Goal: Navigation & Orientation: Understand site structure

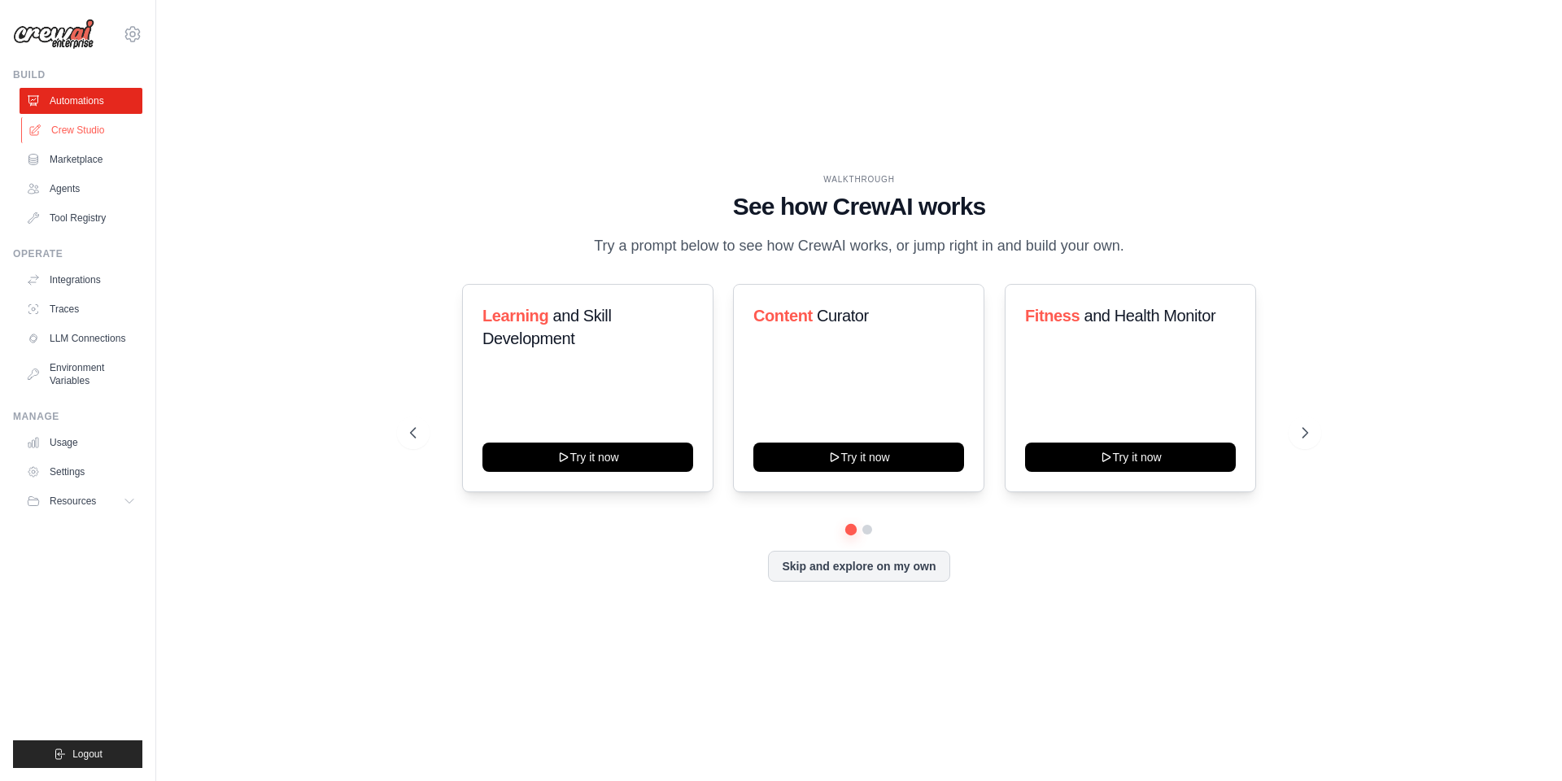
click at [72, 128] on link "Crew Studio" at bounding box center [82, 130] width 123 height 26
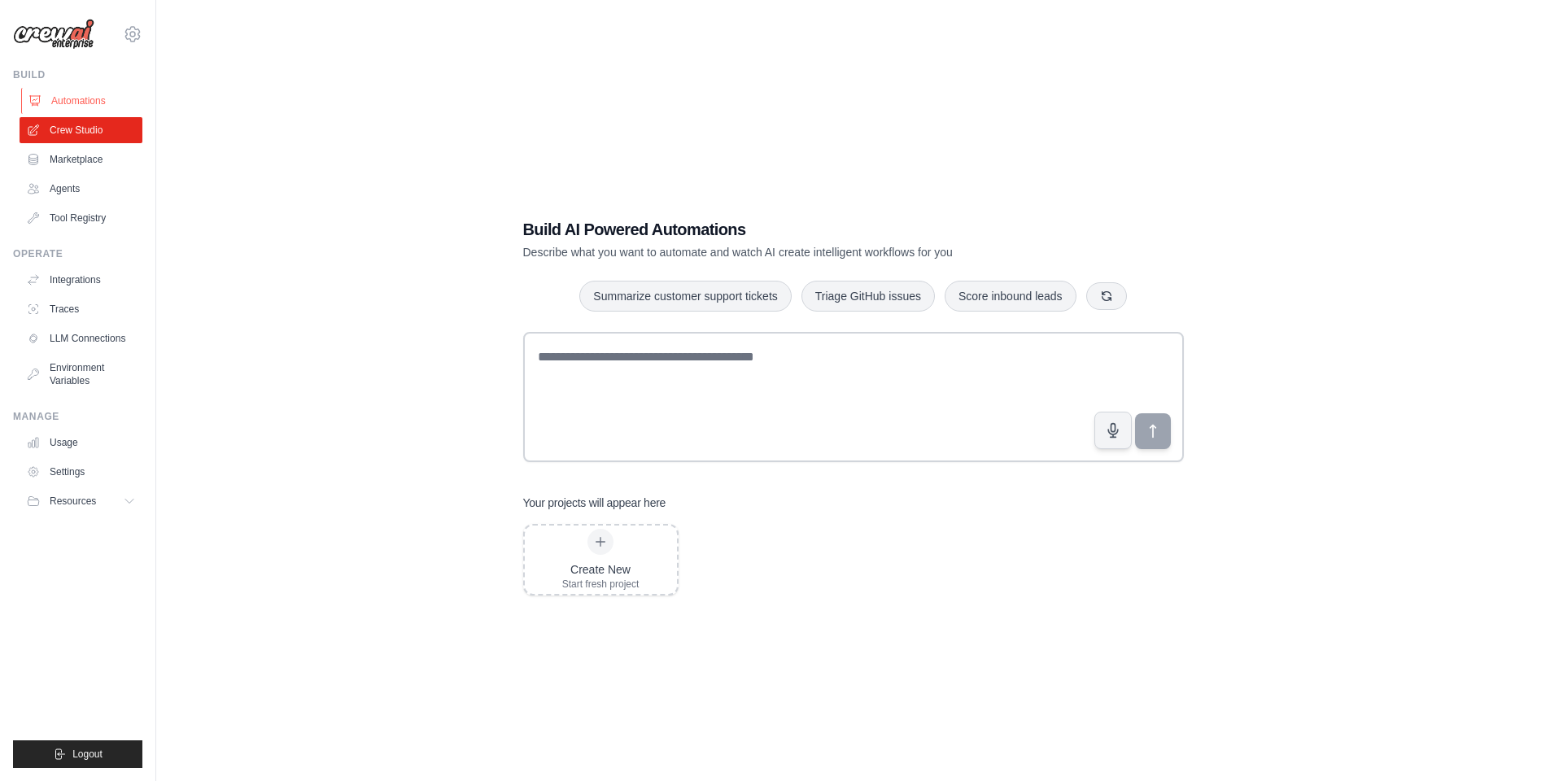
click at [88, 99] on link "Automations" at bounding box center [82, 101] width 123 height 26
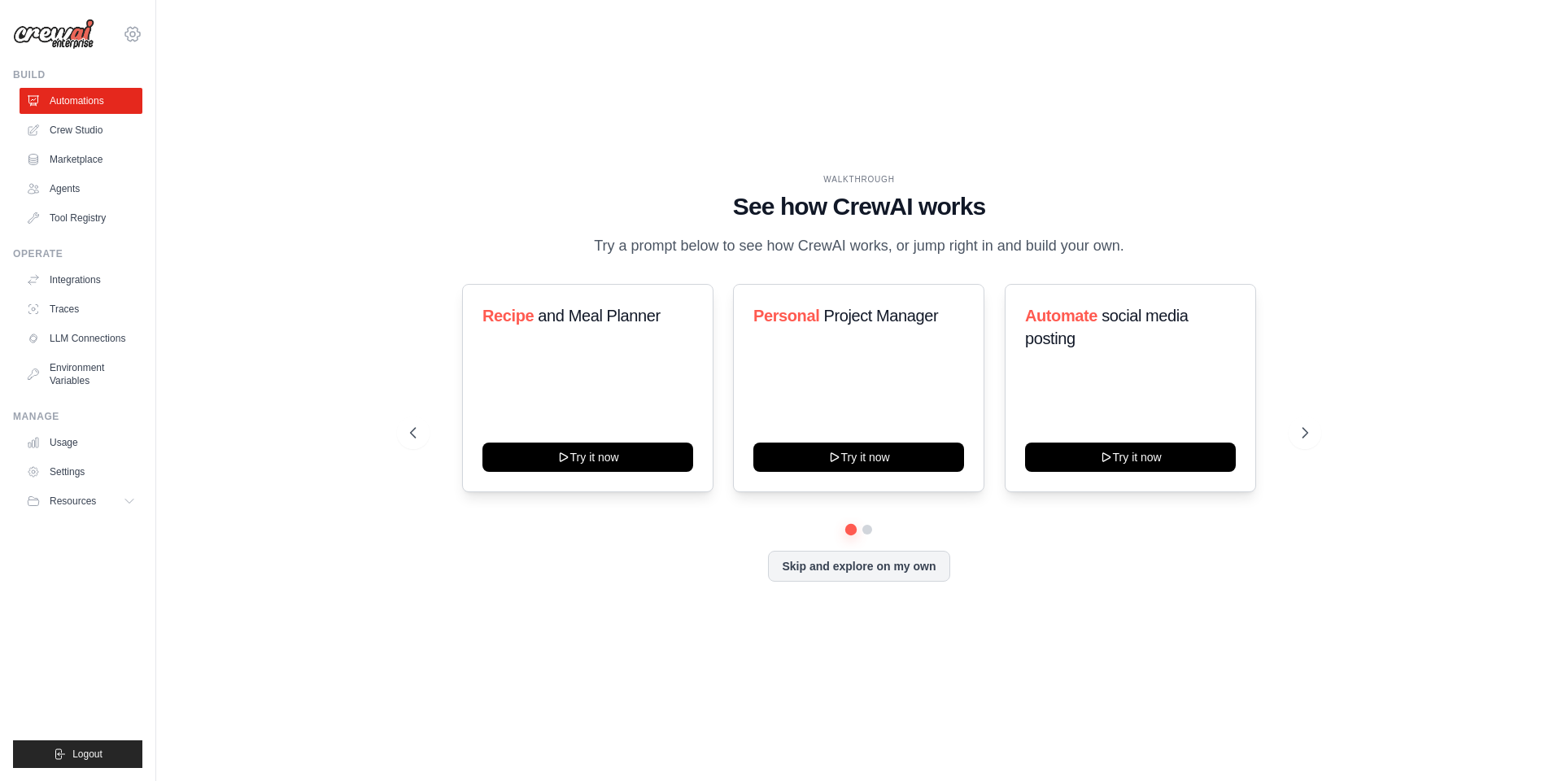
click at [125, 28] on icon at bounding box center [133, 34] width 20 height 20
click at [259, 347] on div "WALKTHROUGH See how CrewAI works Try a prompt below to see how CrewAI works, or…" at bounding box center [859, 390] width 1354 height 749
click at [29, 133] on icon at bounding box center [34, 130] width 13 height 13
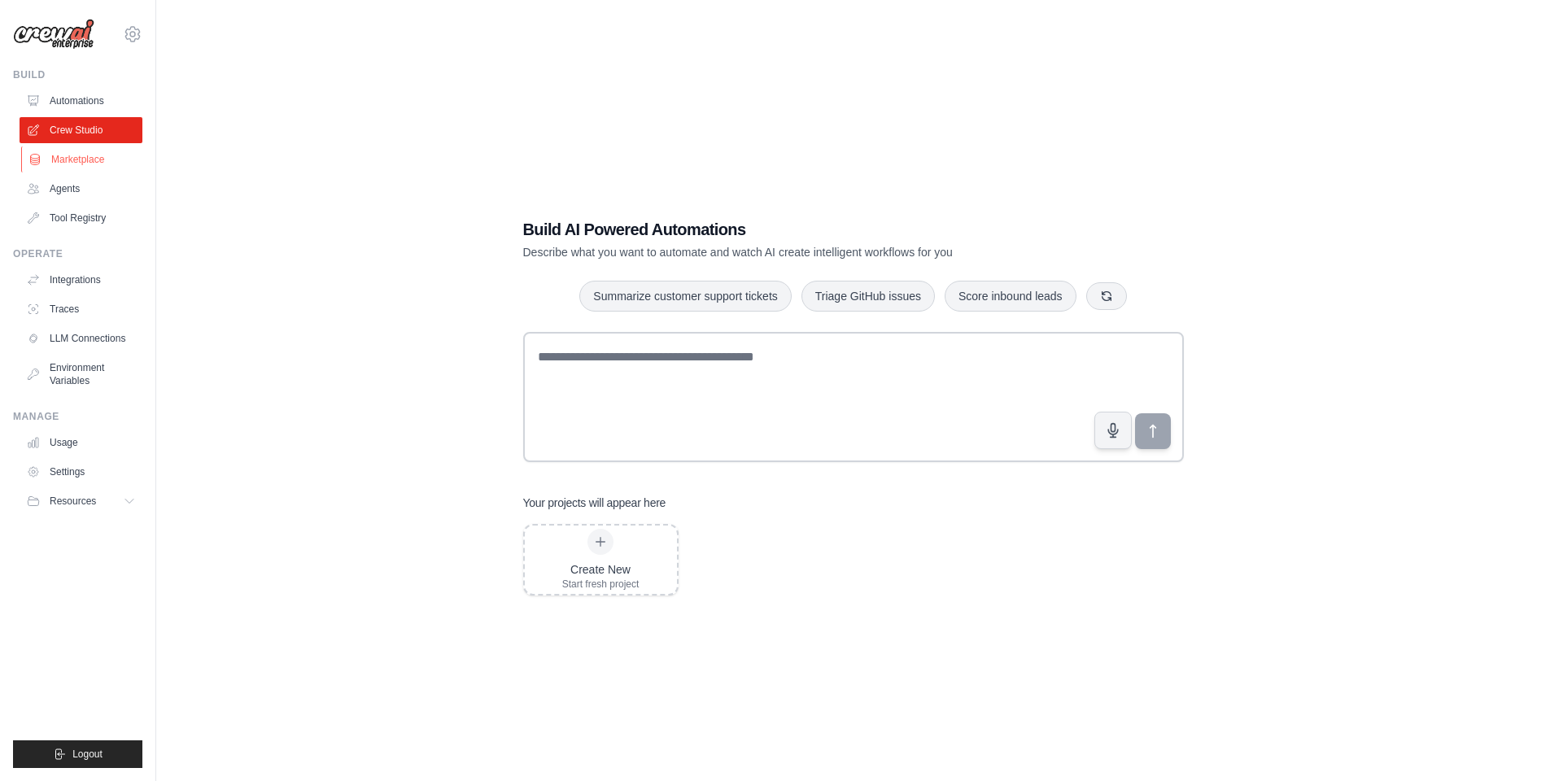
click at [32, 153] on link "Marketplace" at bounding box center [82, 159] width 123 height 26
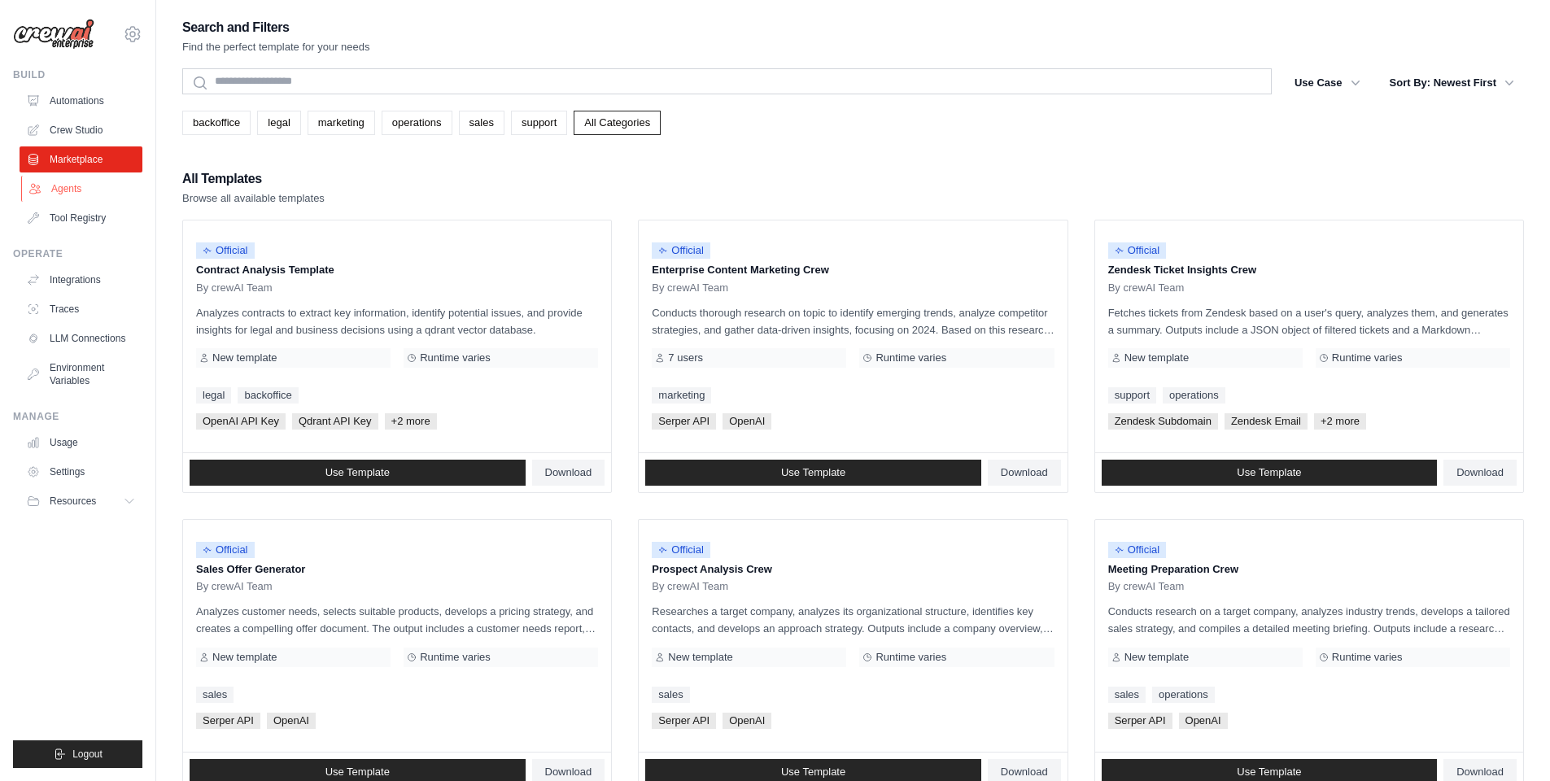
click at [102, 181] on link "Agents" at bounding box center [82, 189] width 123 height 26
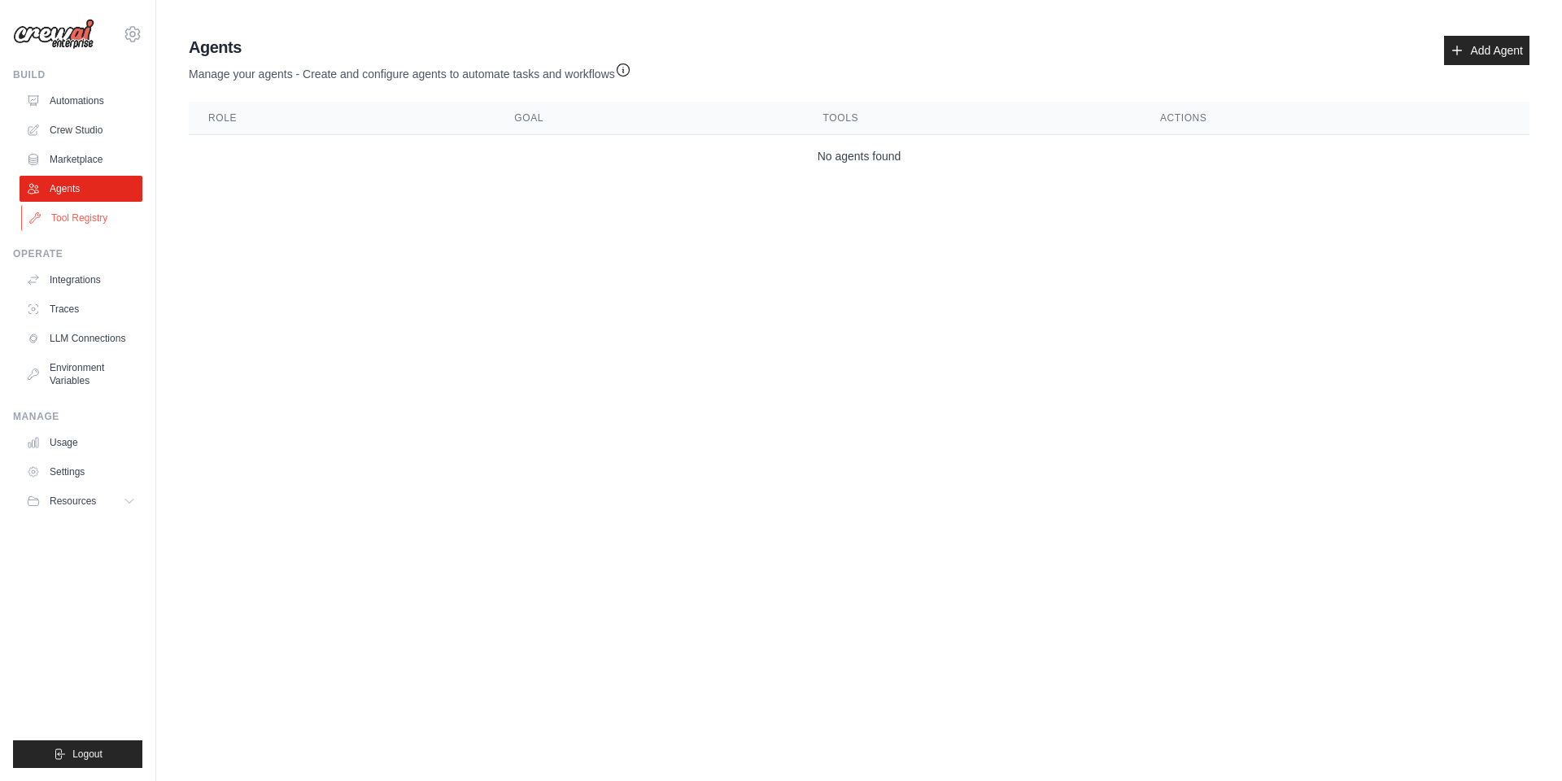
click at [89, 216] on link "Tool Registry" at bounding box center [82, 218] width 123 height 26
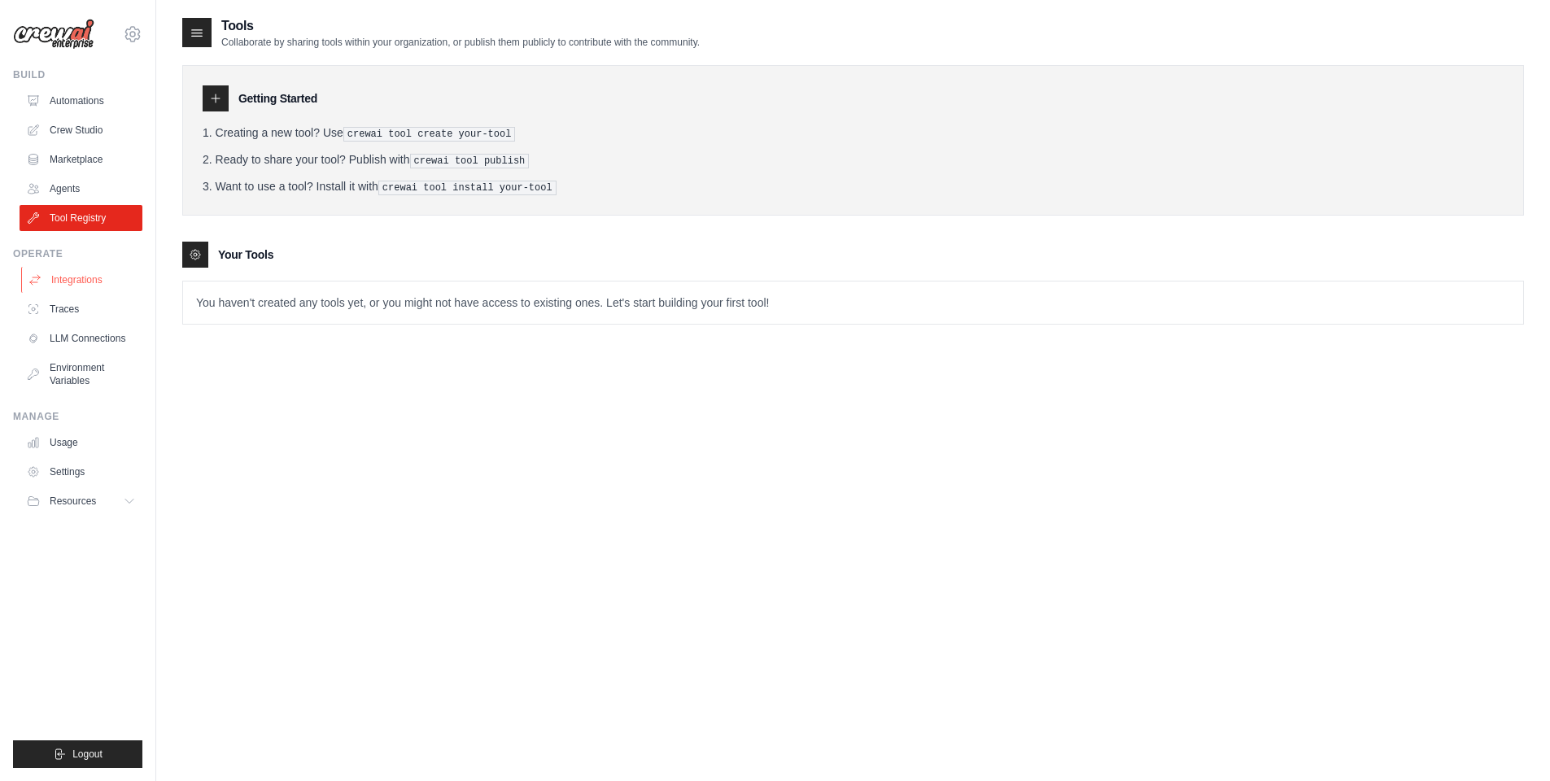
click at [77, 272] on link "Integrations" at bounding box center [82, 280] width 123 height 26
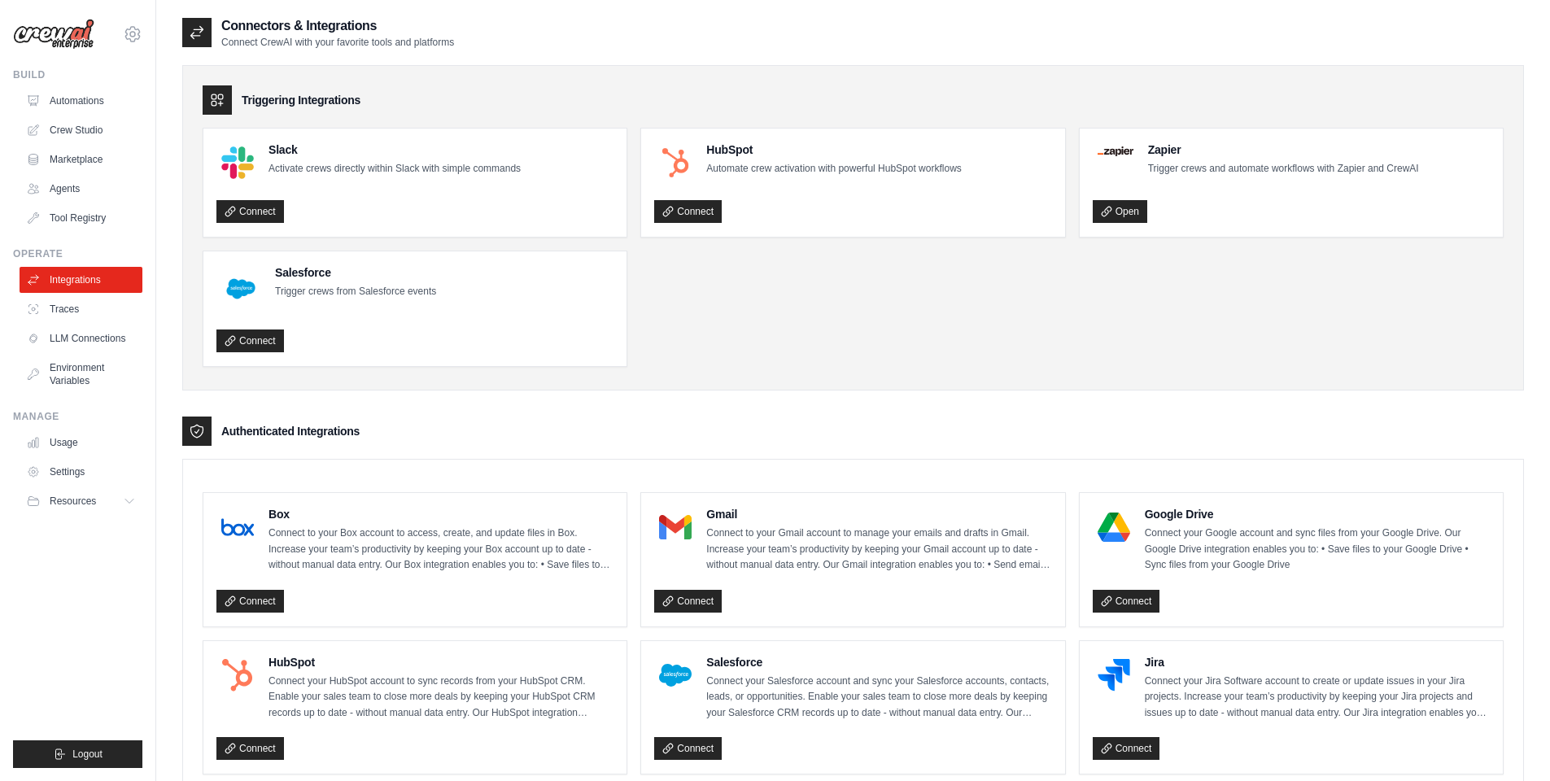
click at [90, 310] on link "Traces" at bounding box center [81, 309] width 123 height 26
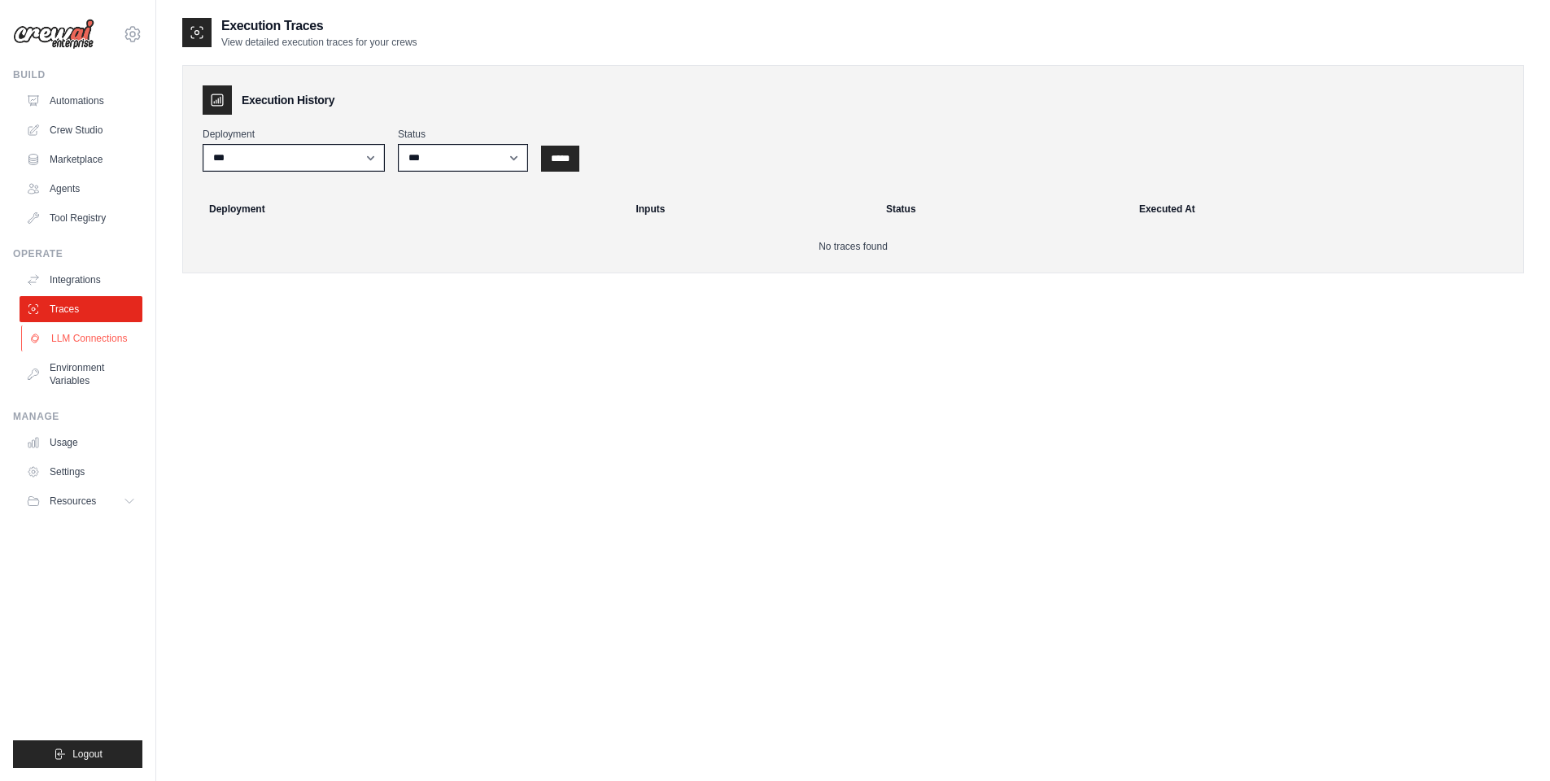
click at [93, 334] on link "LLM Connections" at bounding box center [82, 338] width 123 height 26
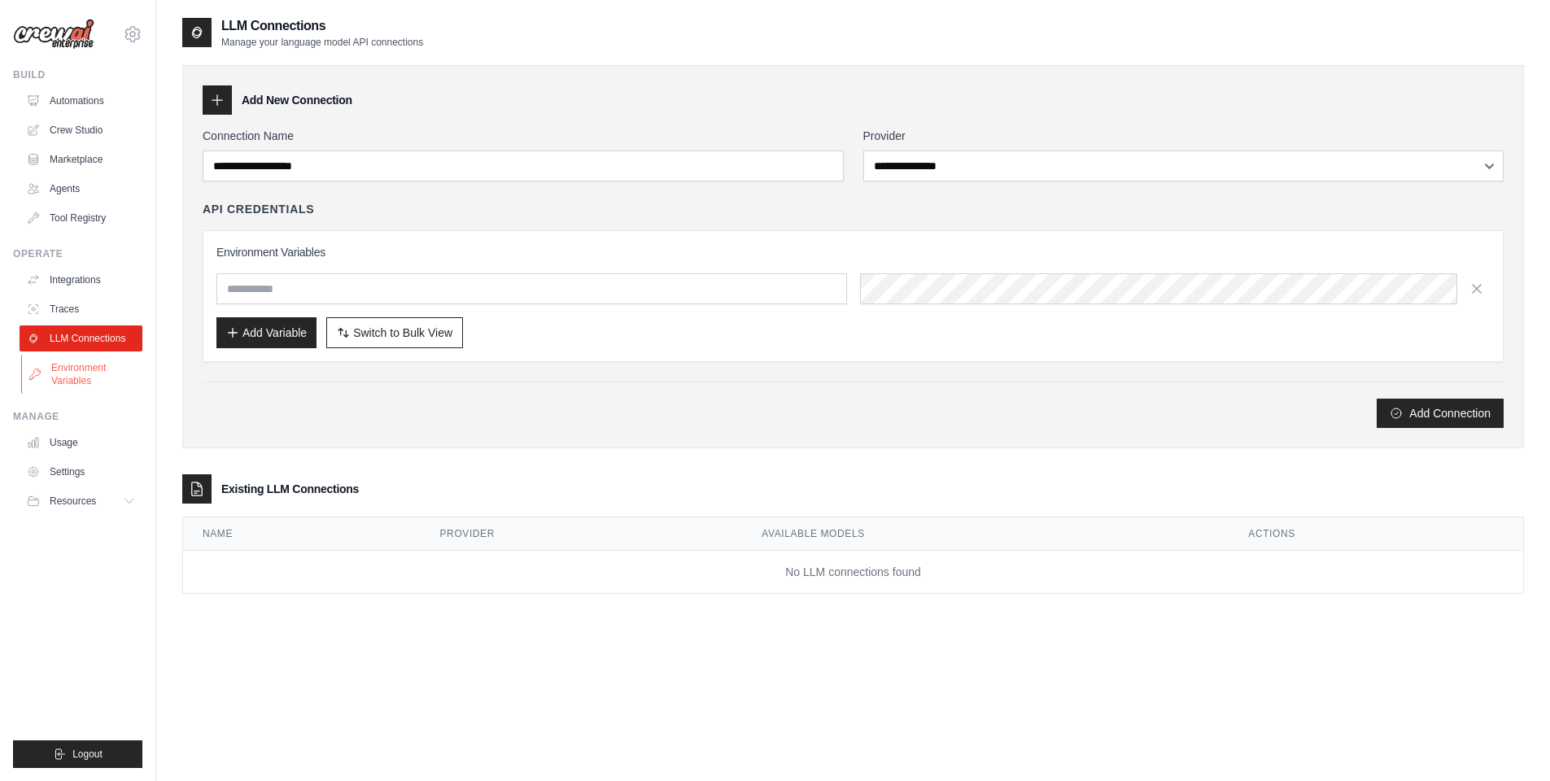
click at [89, 360] on link "Environment Variables" at bounding box center [82, 374] width 123 height 39
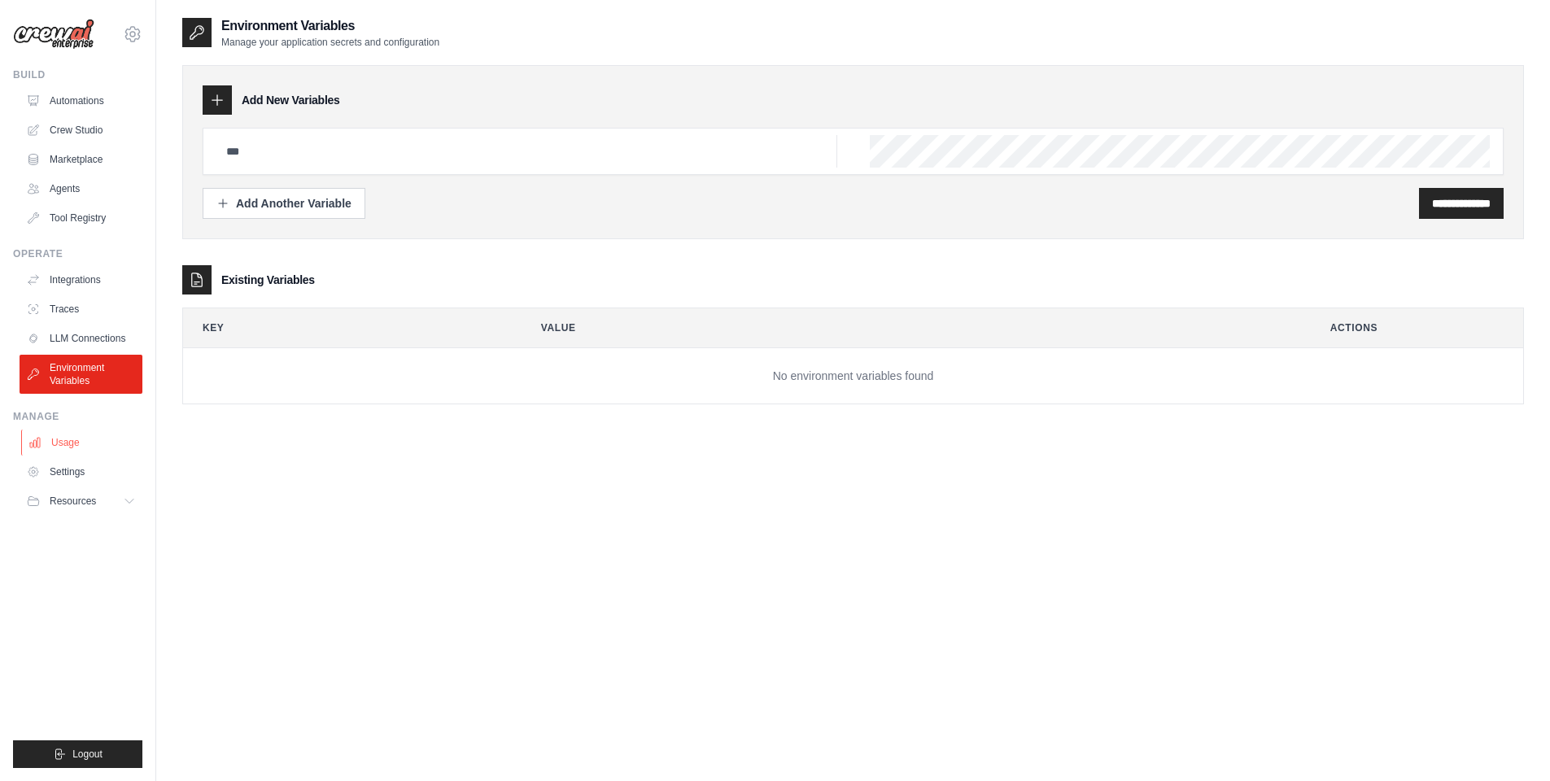
click at [82, 438] on link "Usage" at bounding box center [82, 443] width 123 height 26
